Goal: Task Accomplishment & Management: Manage account settings

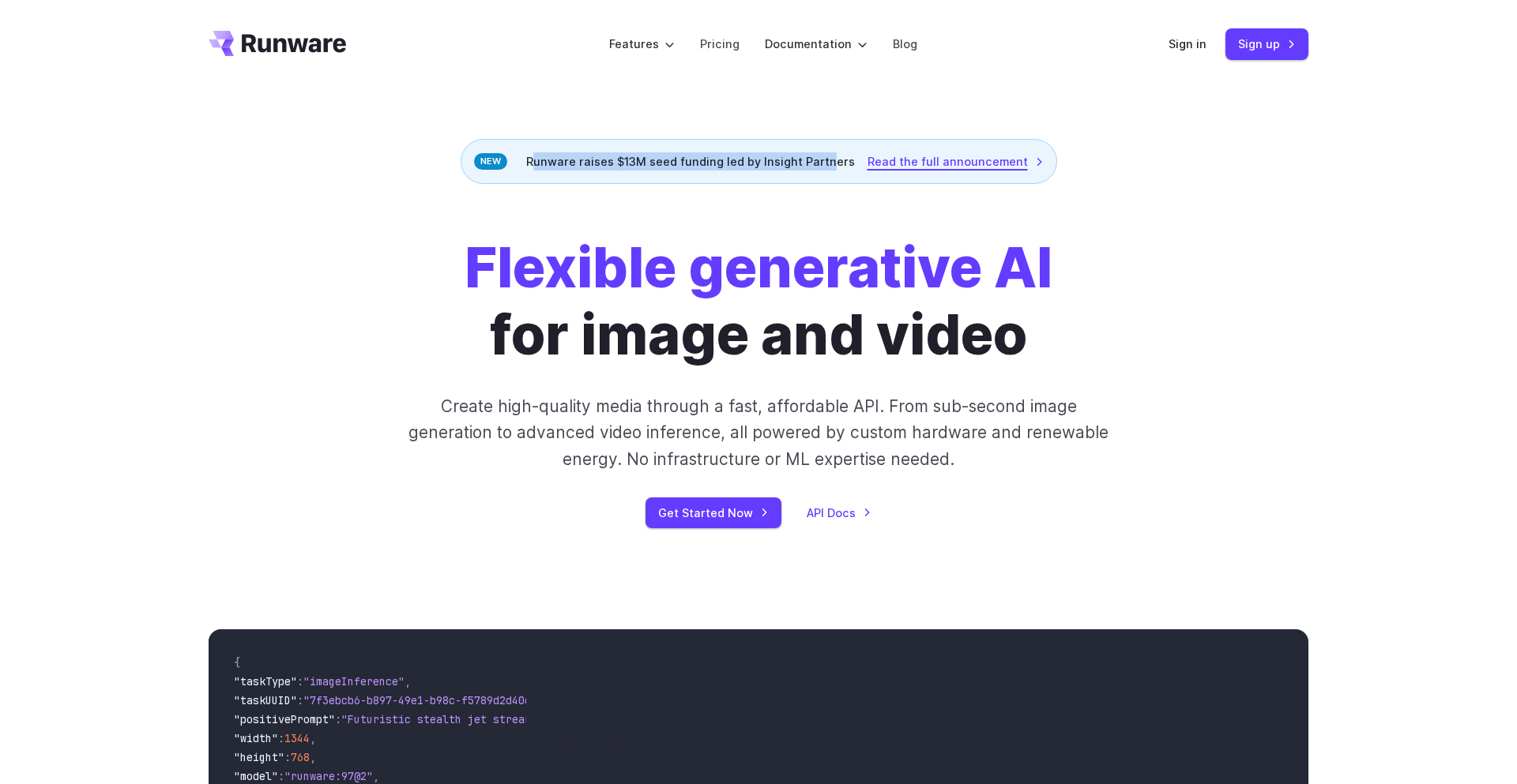
drag, startPoint x: 533, startPoint y: 160, endPoint x: 866, endPoint y: 166, distance: 333.1
click at [831, 166] on div "Runware raises $13M seed funding led by Insight Partners Read the full announce…" at bounding box center [758, 161] width 597 height 45
click at [1185, 46] on link "Sign in" at bounding box center [1188, 44] width 38 height 18
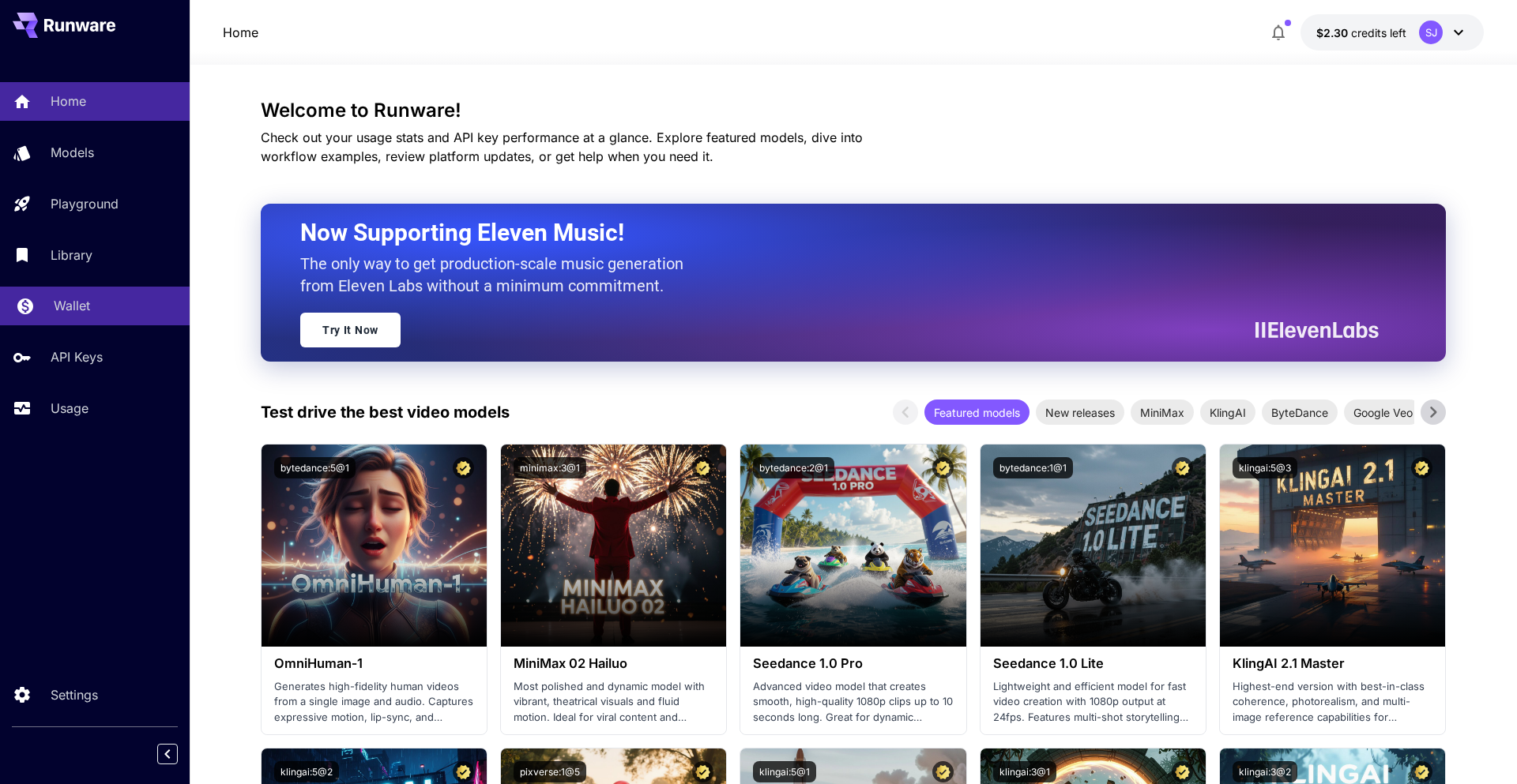
click at [76, 307] on p "Wallet" at bounding box center [72, 305] width 36 height 19
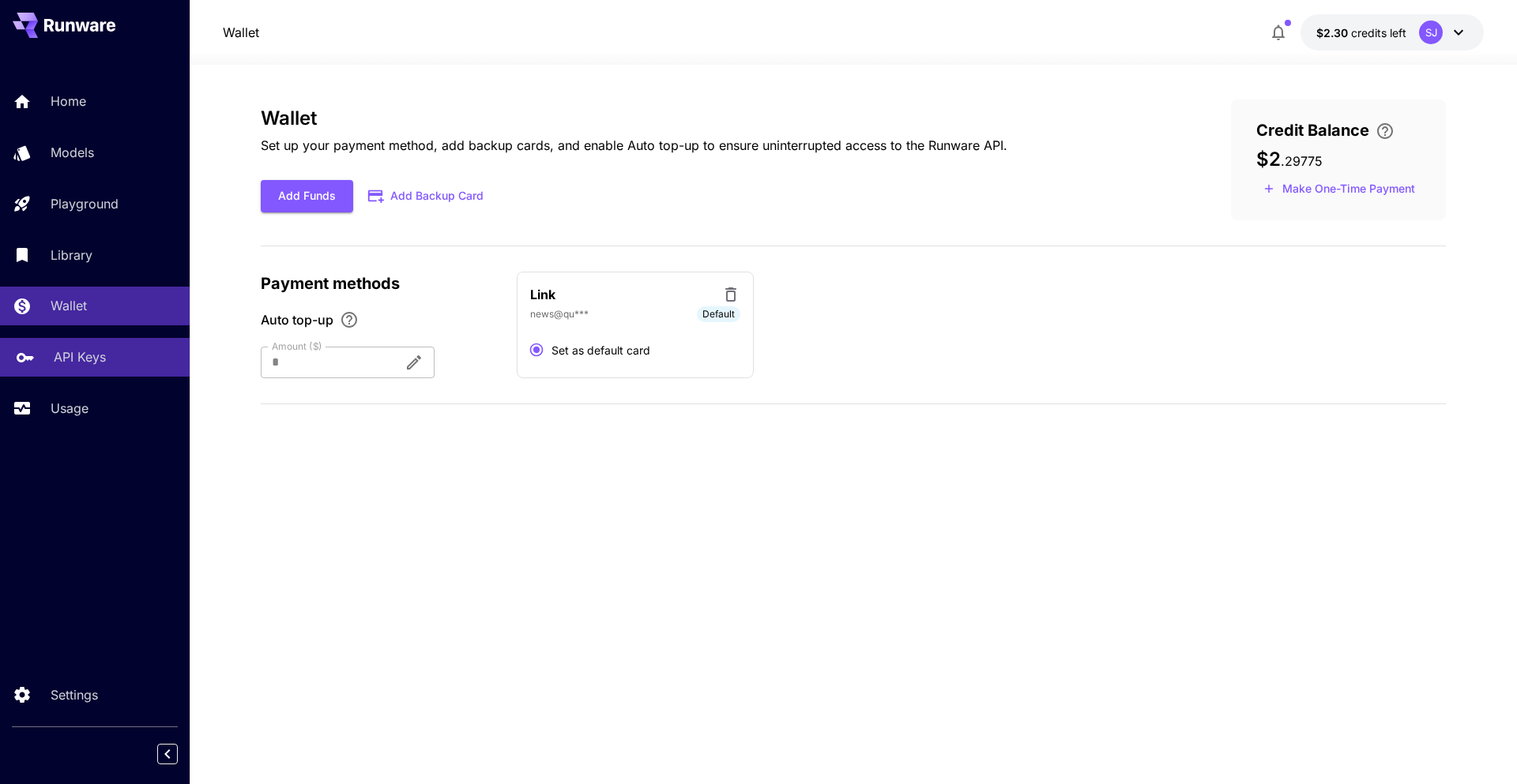
click at [127, 359] on div "API Keys" at bounding box center [116, 357] width 124 height 19
